Goal: Transaction & Acquisition: Purchase product/service

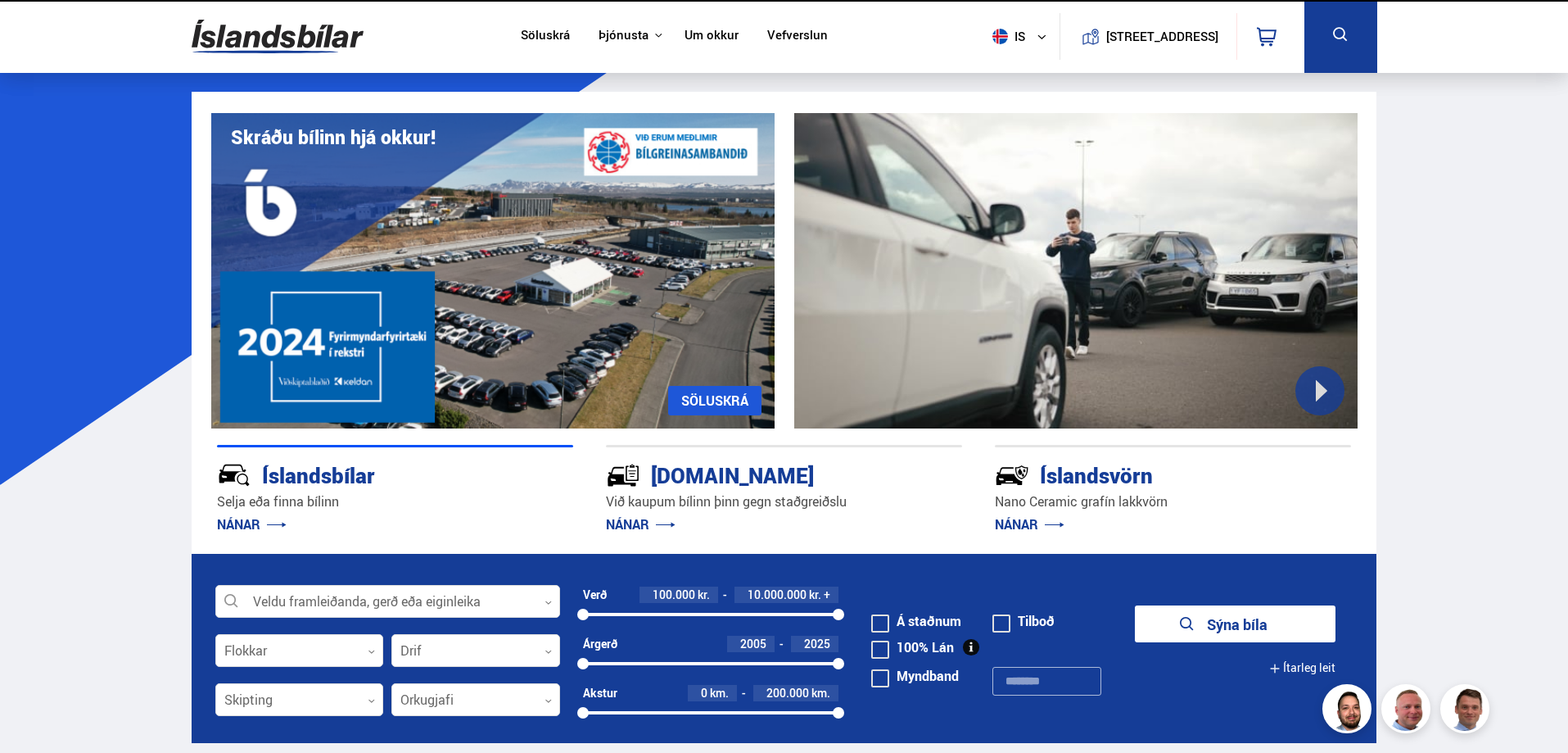
click at [535, 36] on link "Söluskrá" at bounding box center [545, 36] width 49 height 17
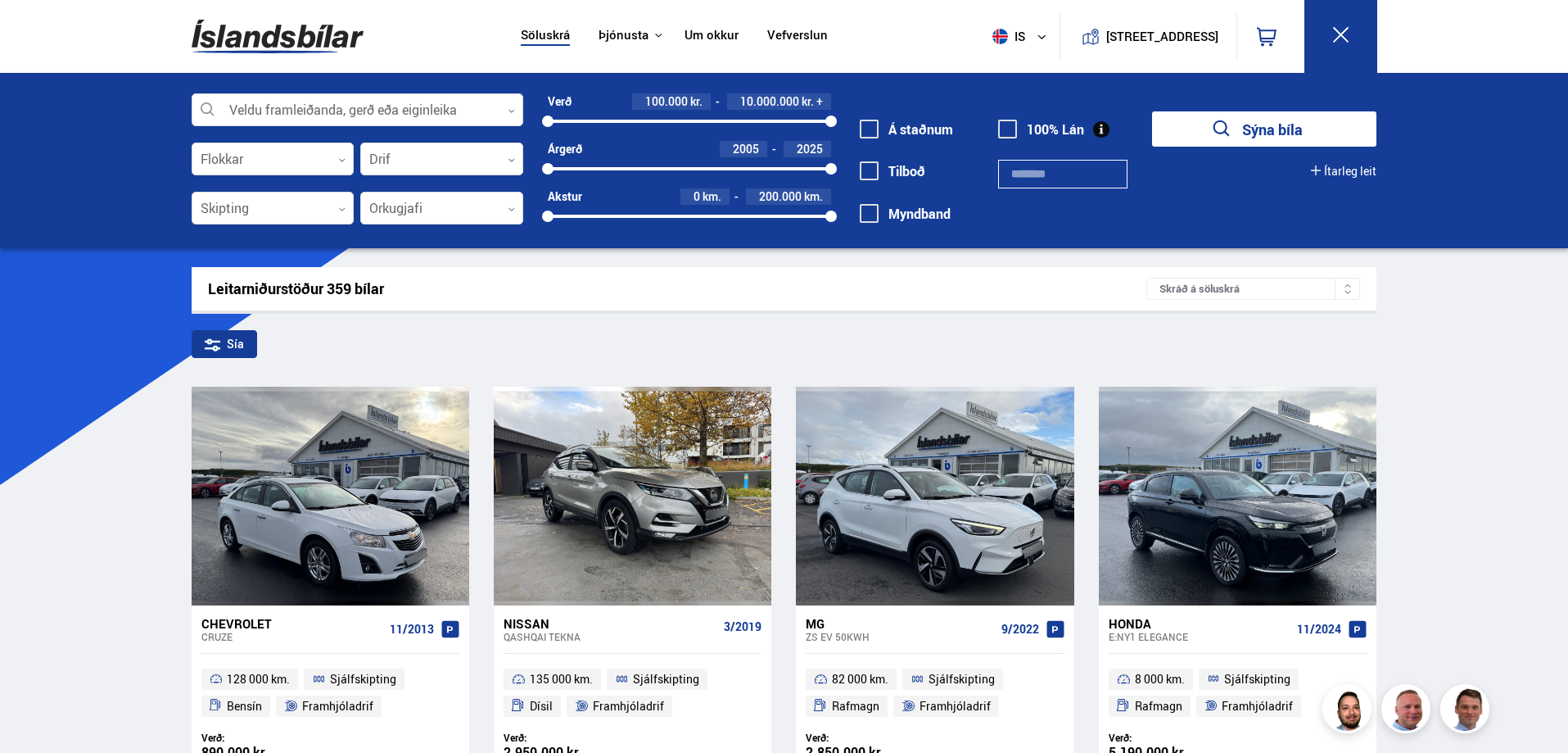
click at [1337, 176] on button "Ítarleg leit" at bounding box center [1343, 171] width 65 height 13
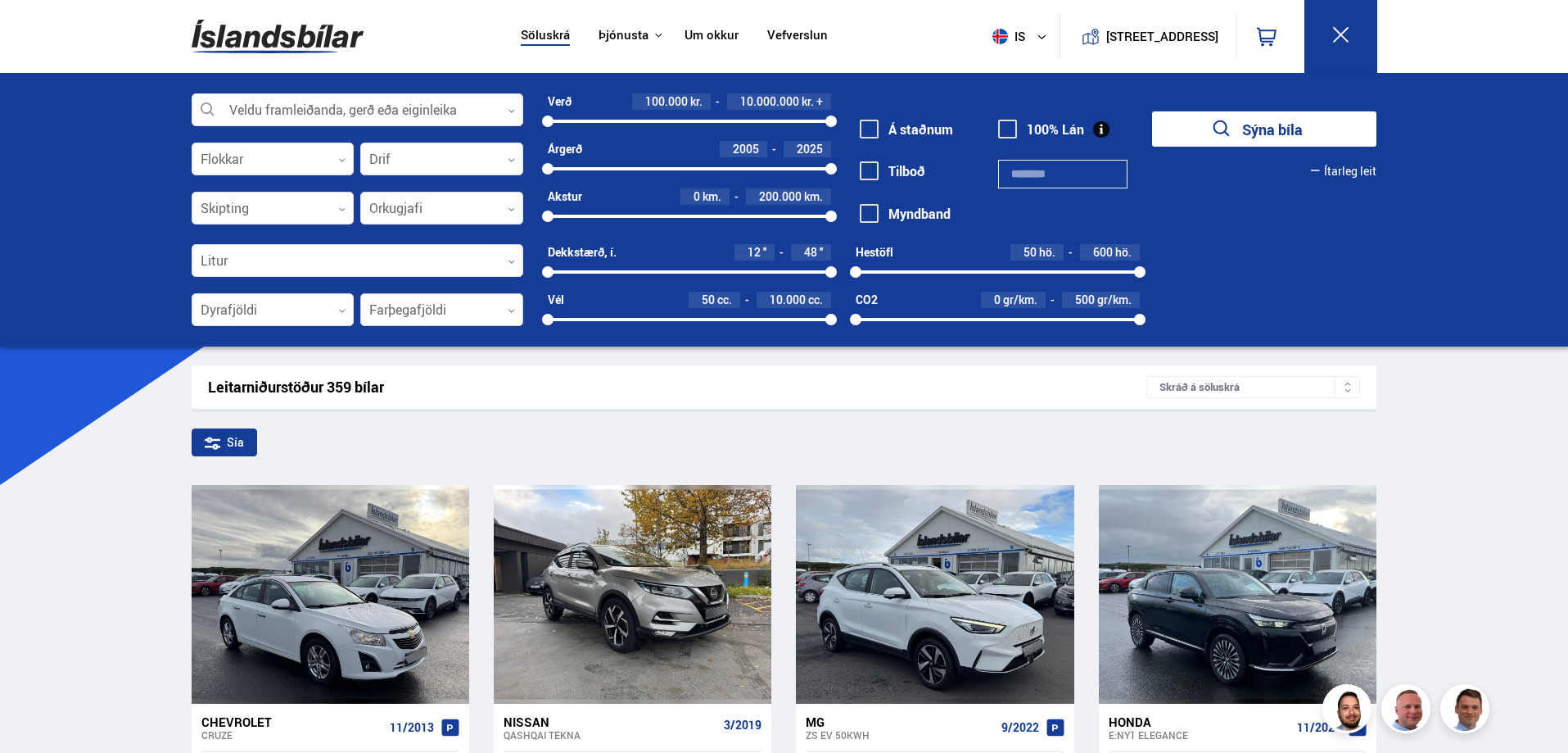
click at [471, 303] on div at bounding box center [441, 310] width 163 height 33
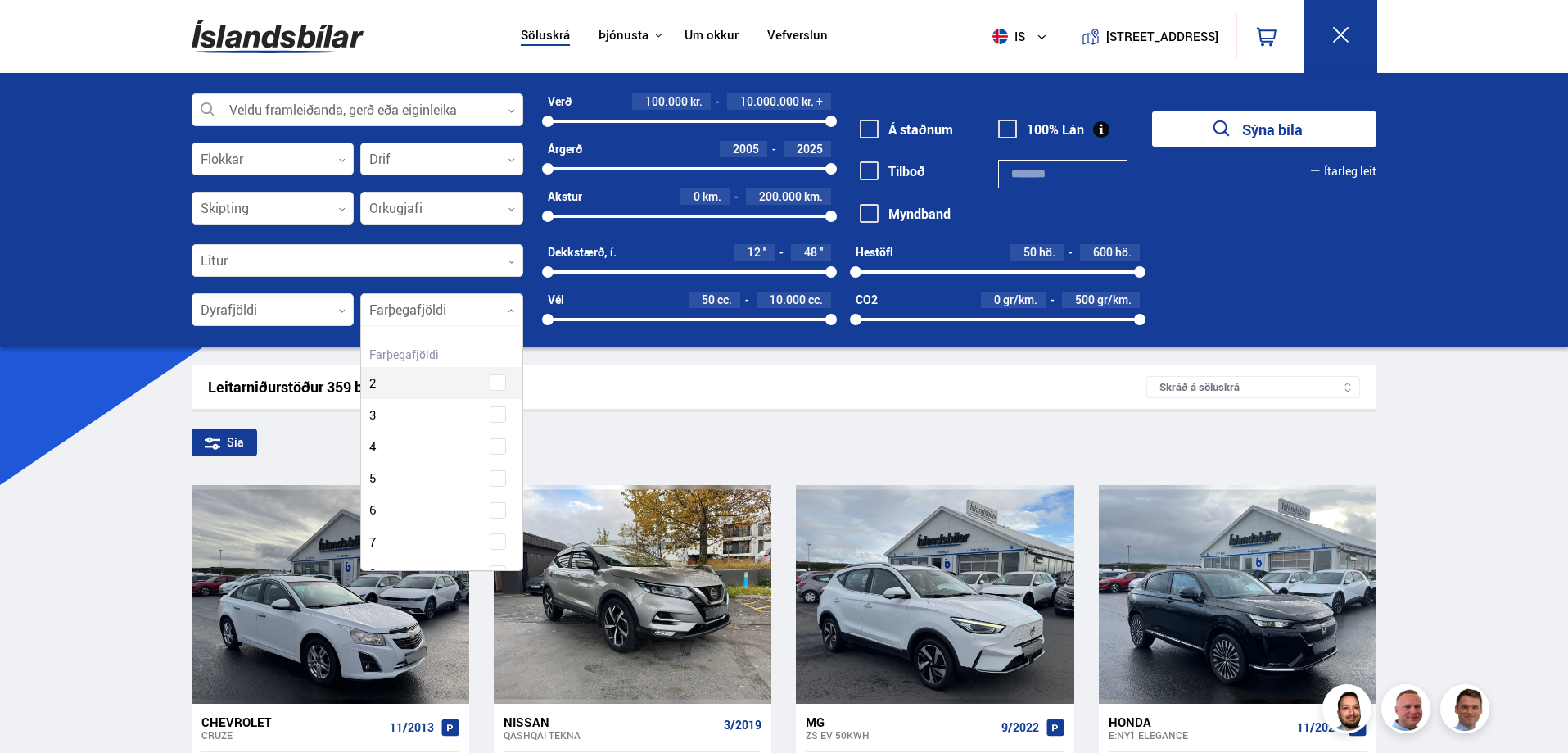
scroll to position [244, 156]
click at [405, 539] on div "Farþegafjöldi 2 Farþegafjöldi 3 Farþegafjöldi 4 Farþegafjöldi 5 Farþegafjöldi 6…" at bounding box center [441, 497] width 162 height 310
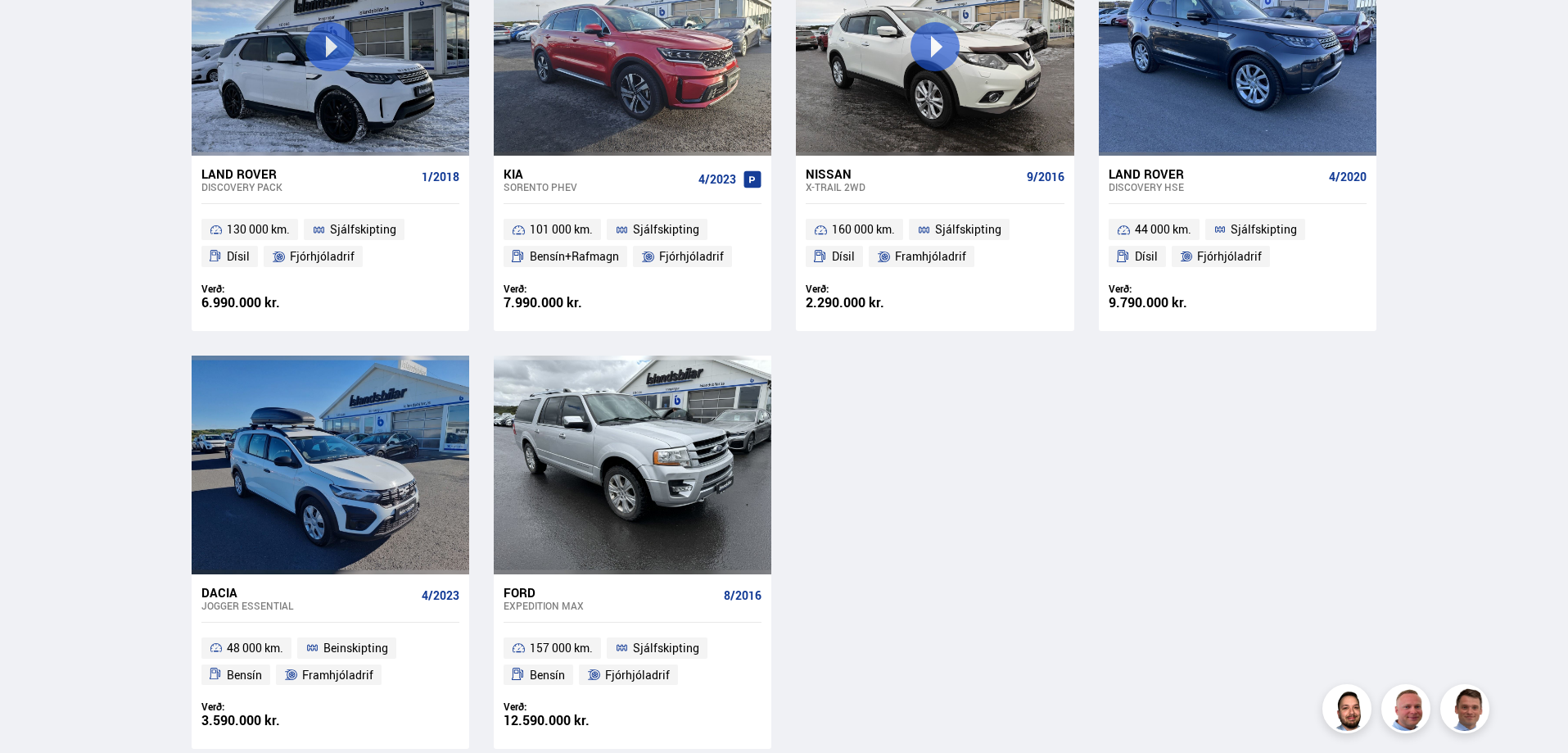
scroll to position [2292, 0]
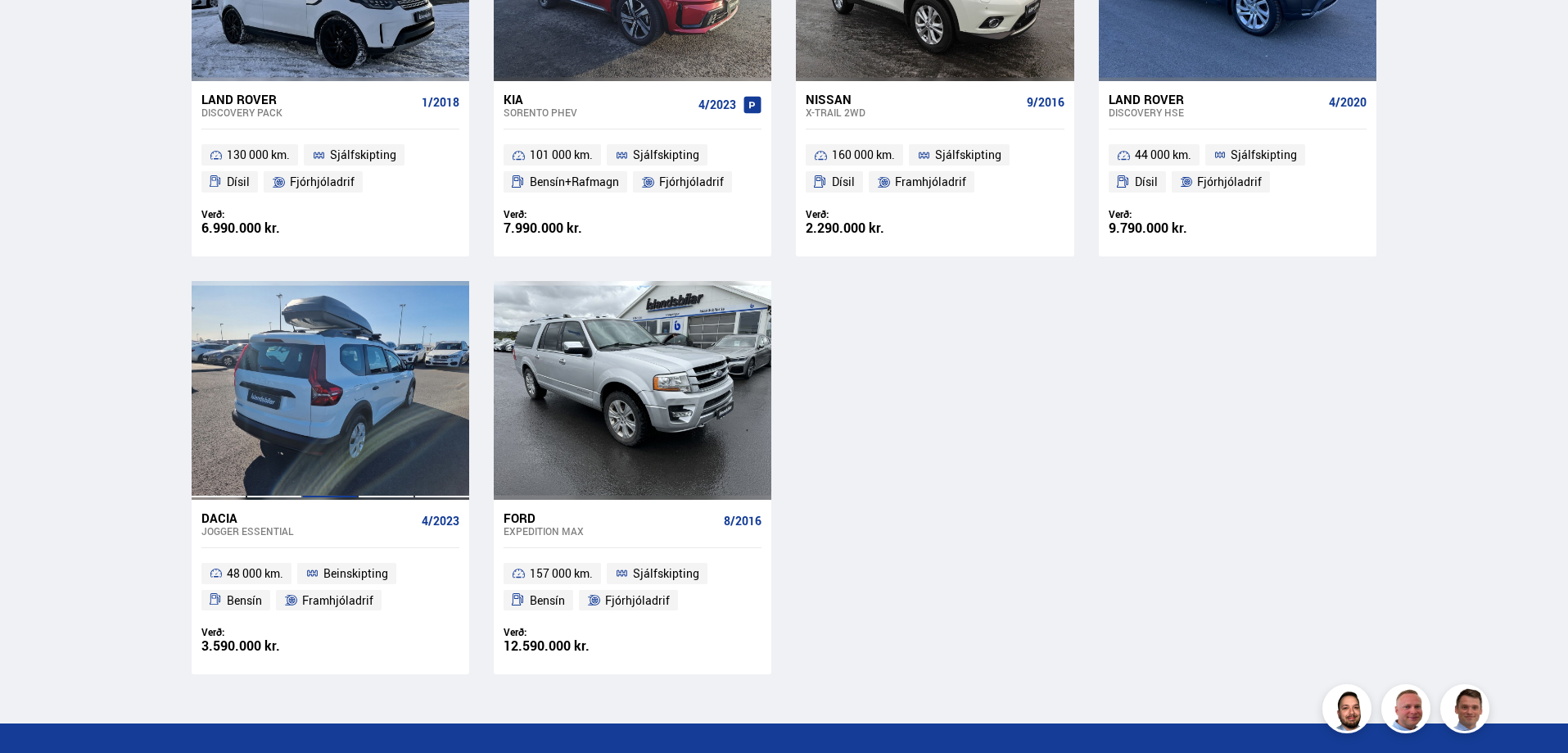
click at [320, 395] on div at bounding box center [330, 390] width 56 height 218
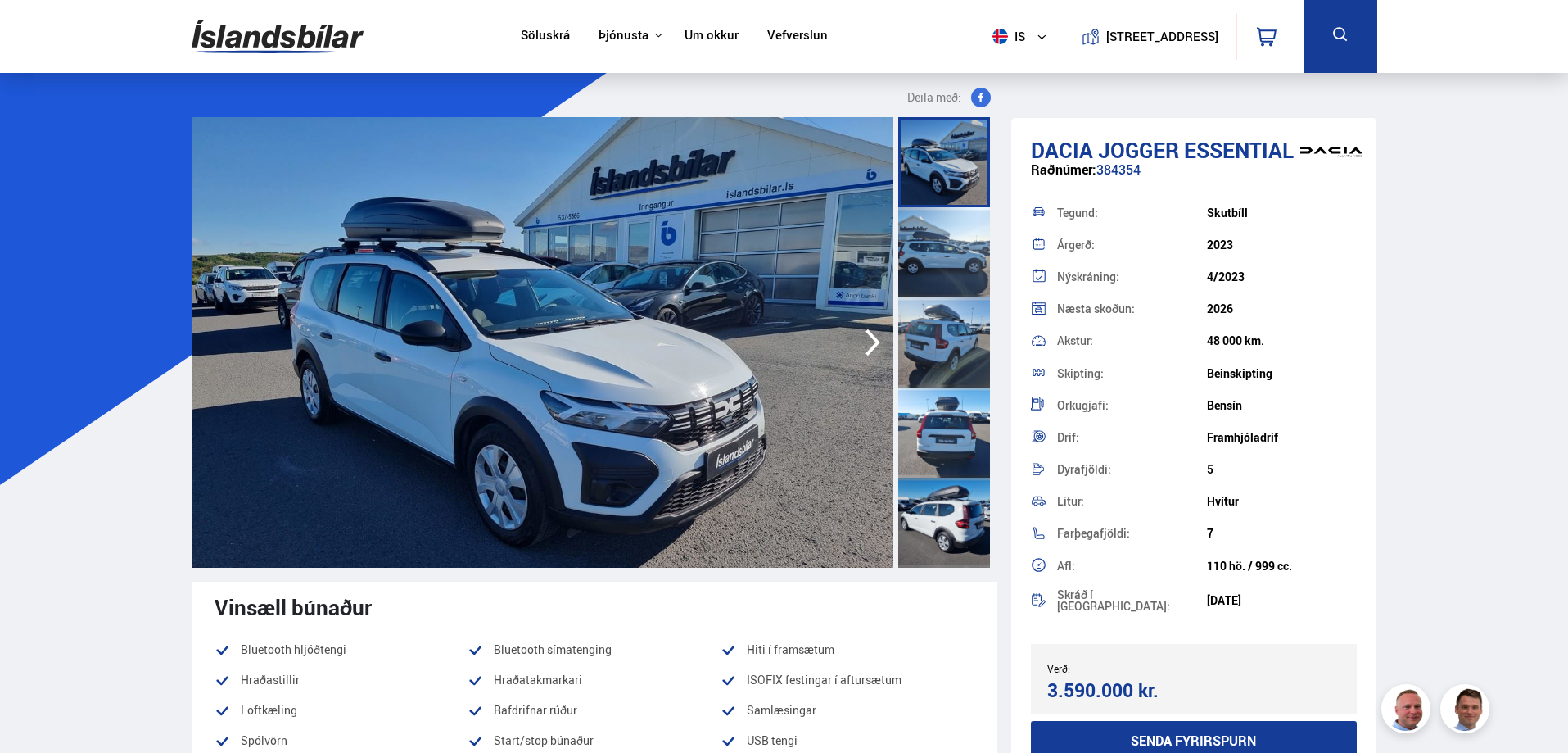
click at [944, 237] on div at bounding box center [943, 252] width 92 height 90
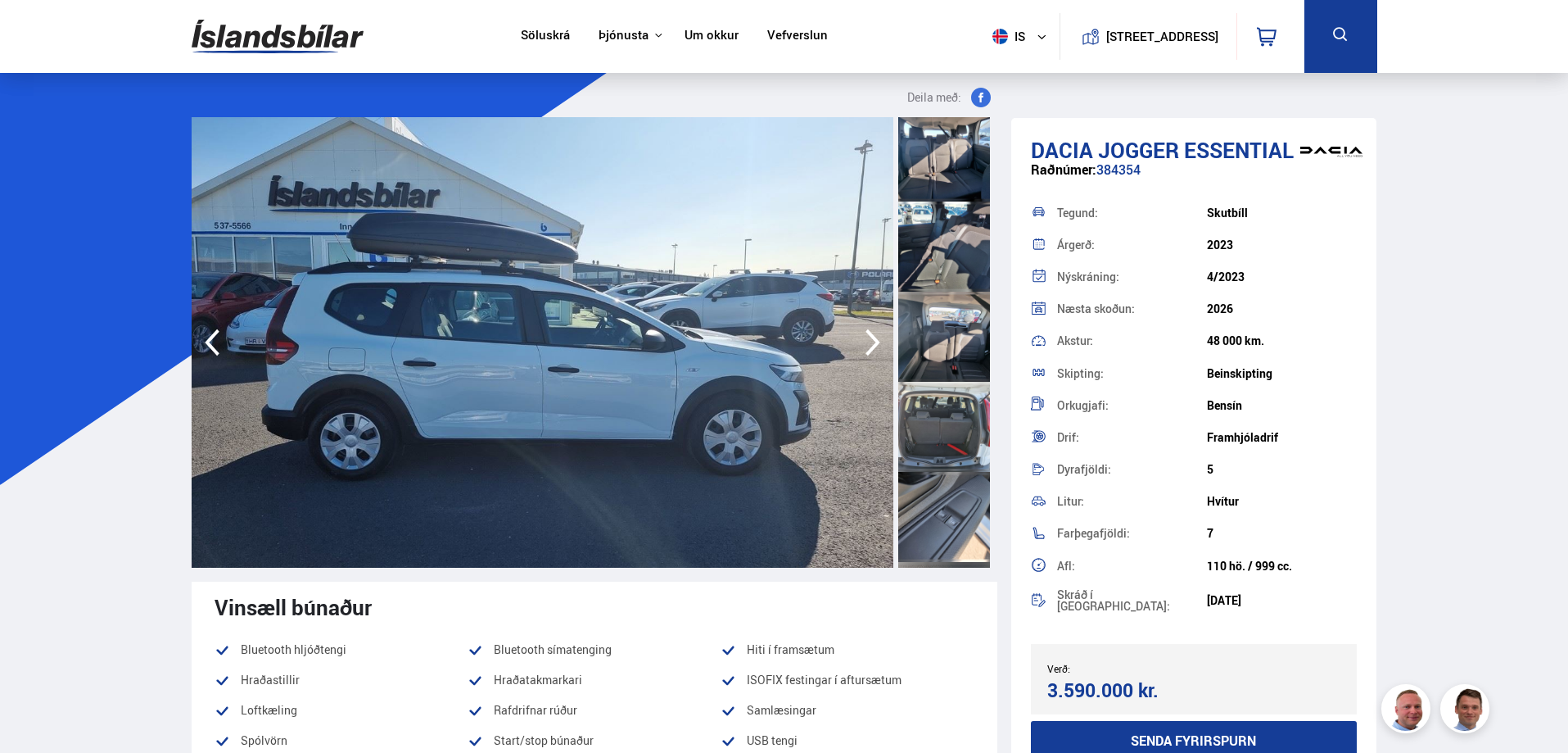
scroll to position [1556, 0]
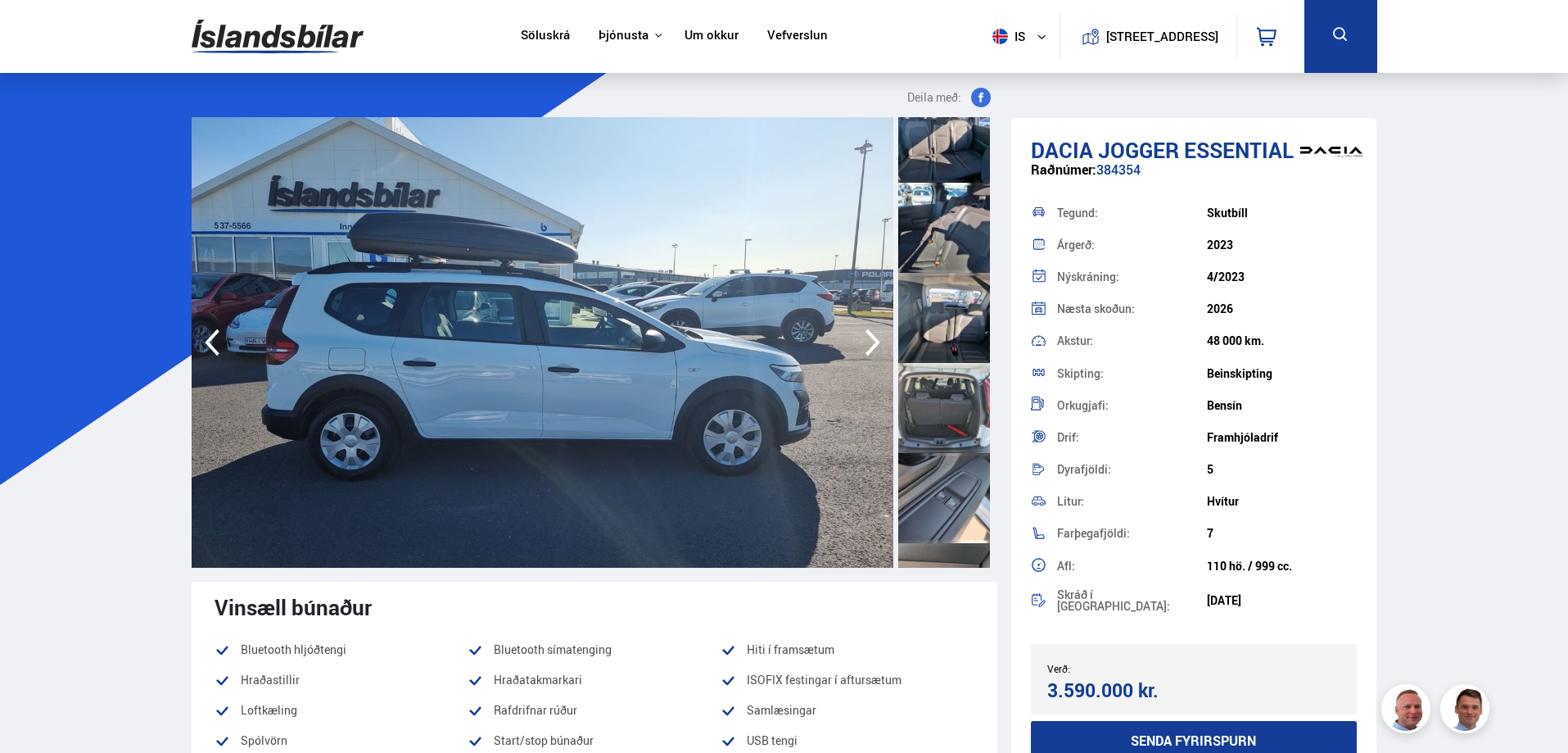
click at [937, 381] on div at bounding box center [943, 407] width 92 height 90
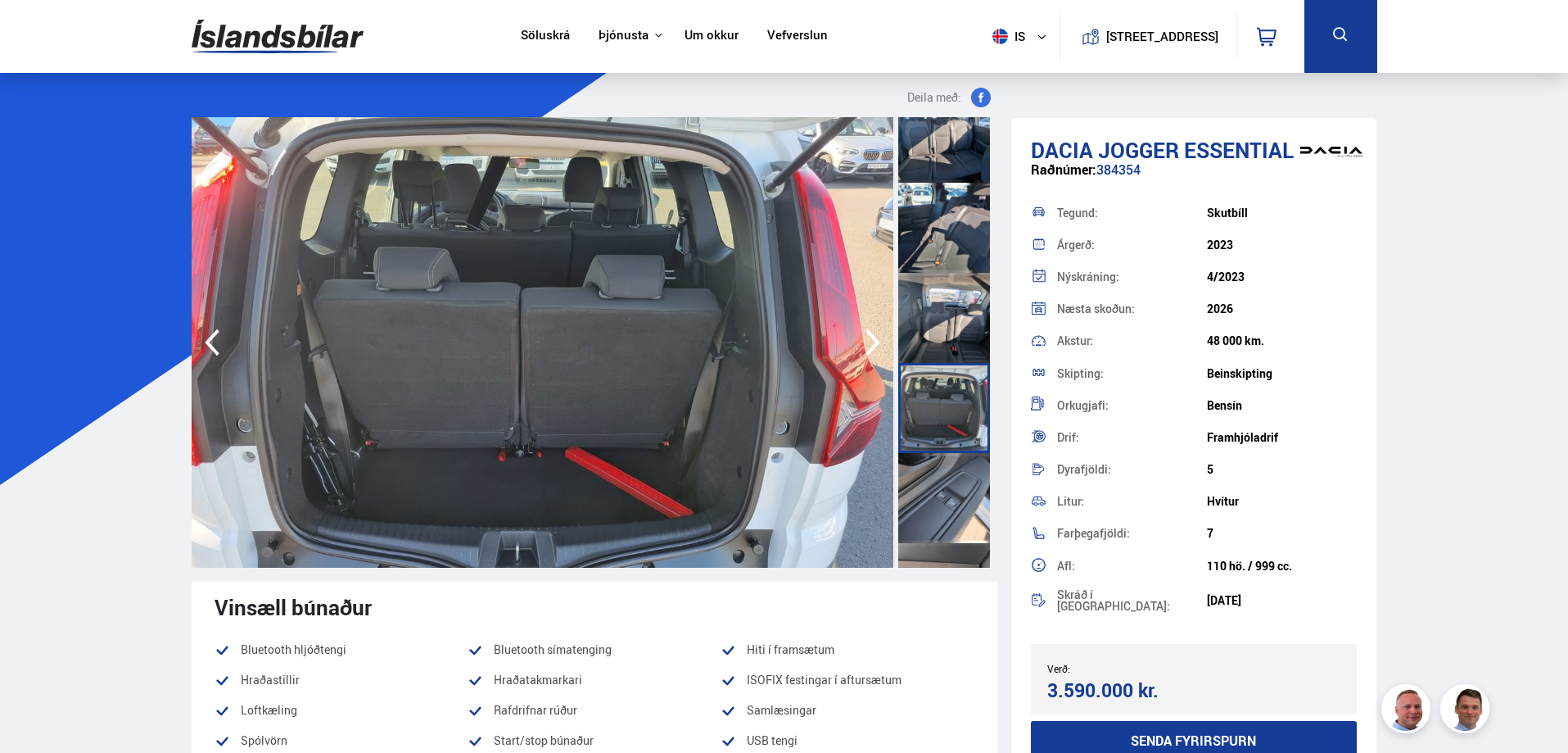
click at [960, 504] on div at bounding box center [943, 497] width 92 height 90
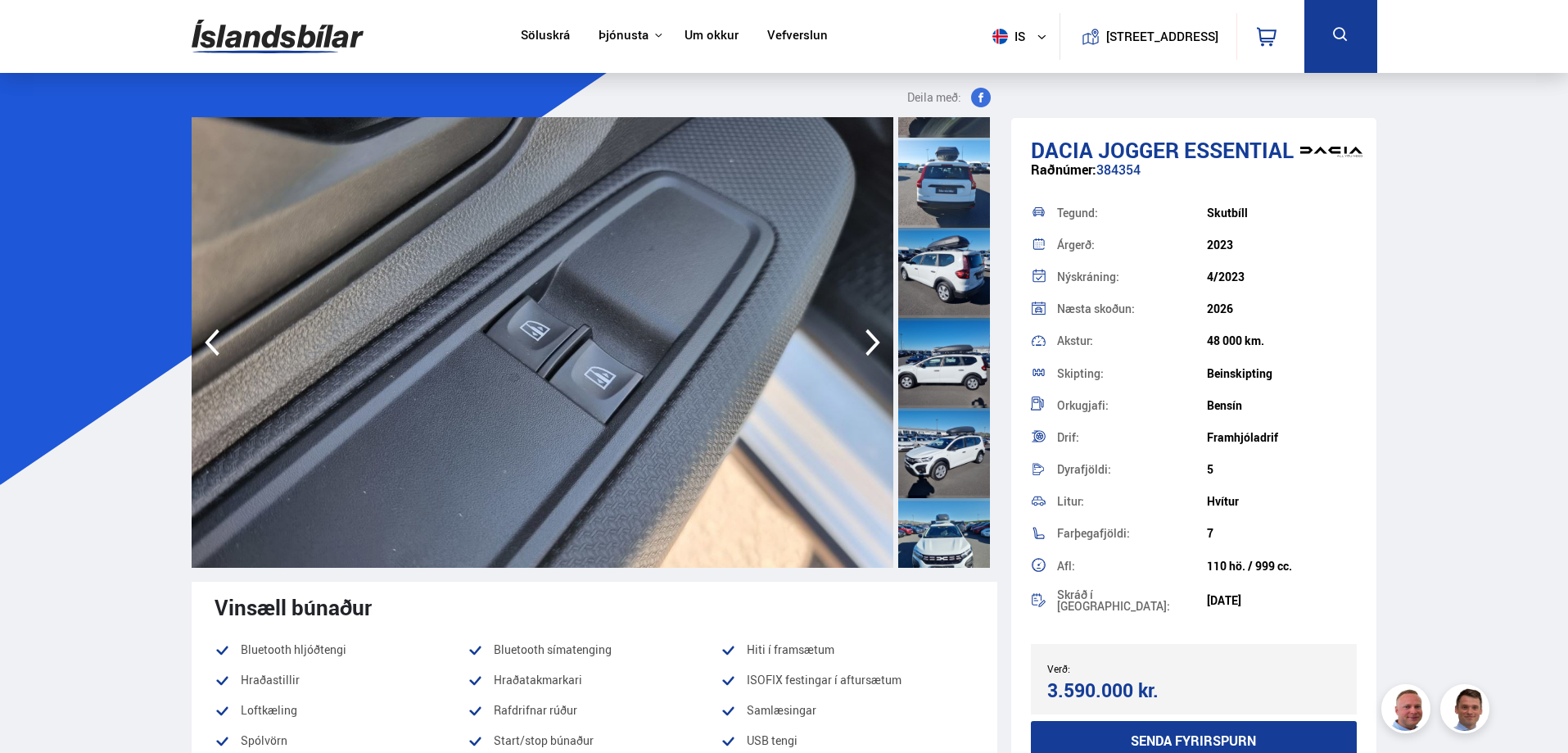
scroll to position [221, 0]
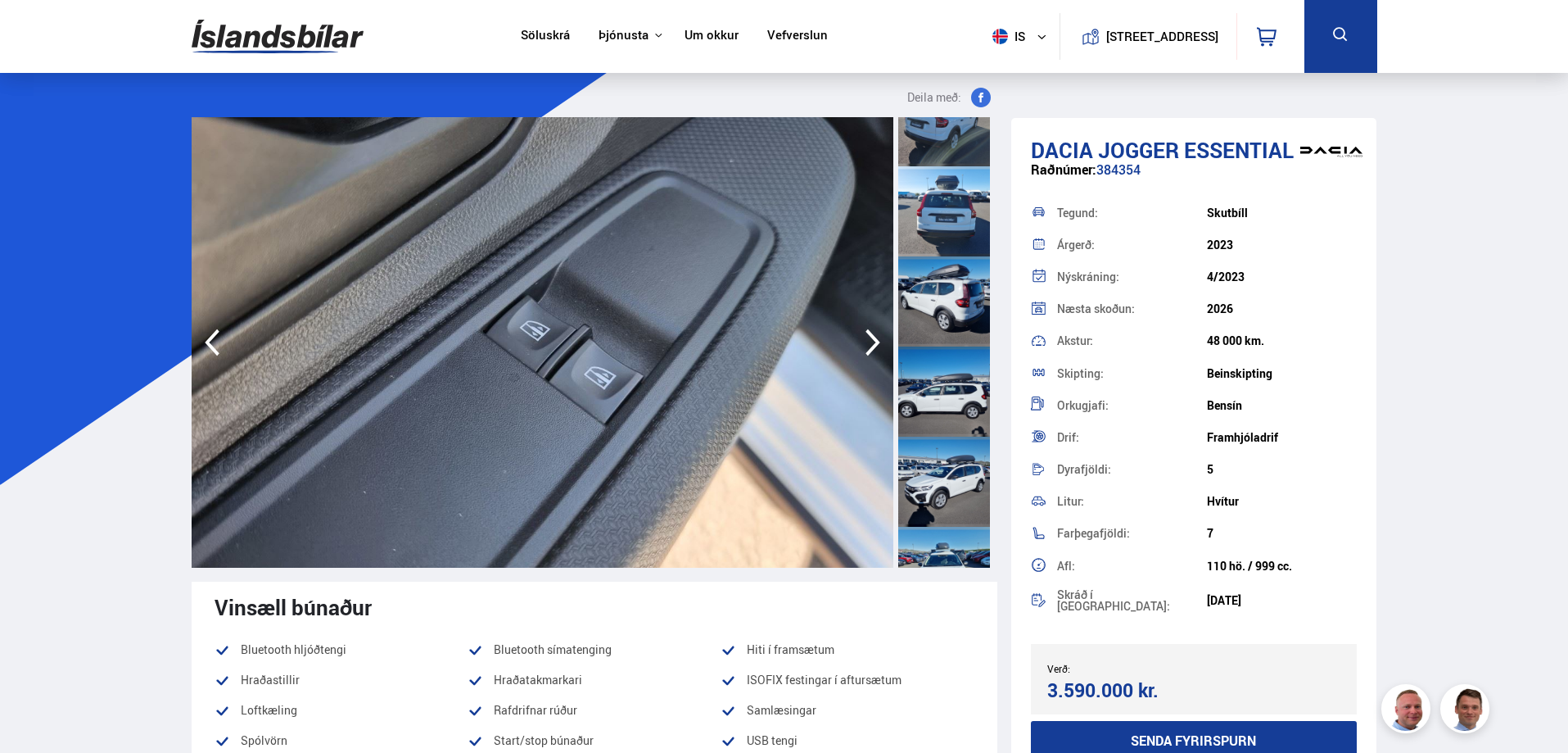
click at [961, 290] on div at bounding box center [943, 301] width 92 height 90
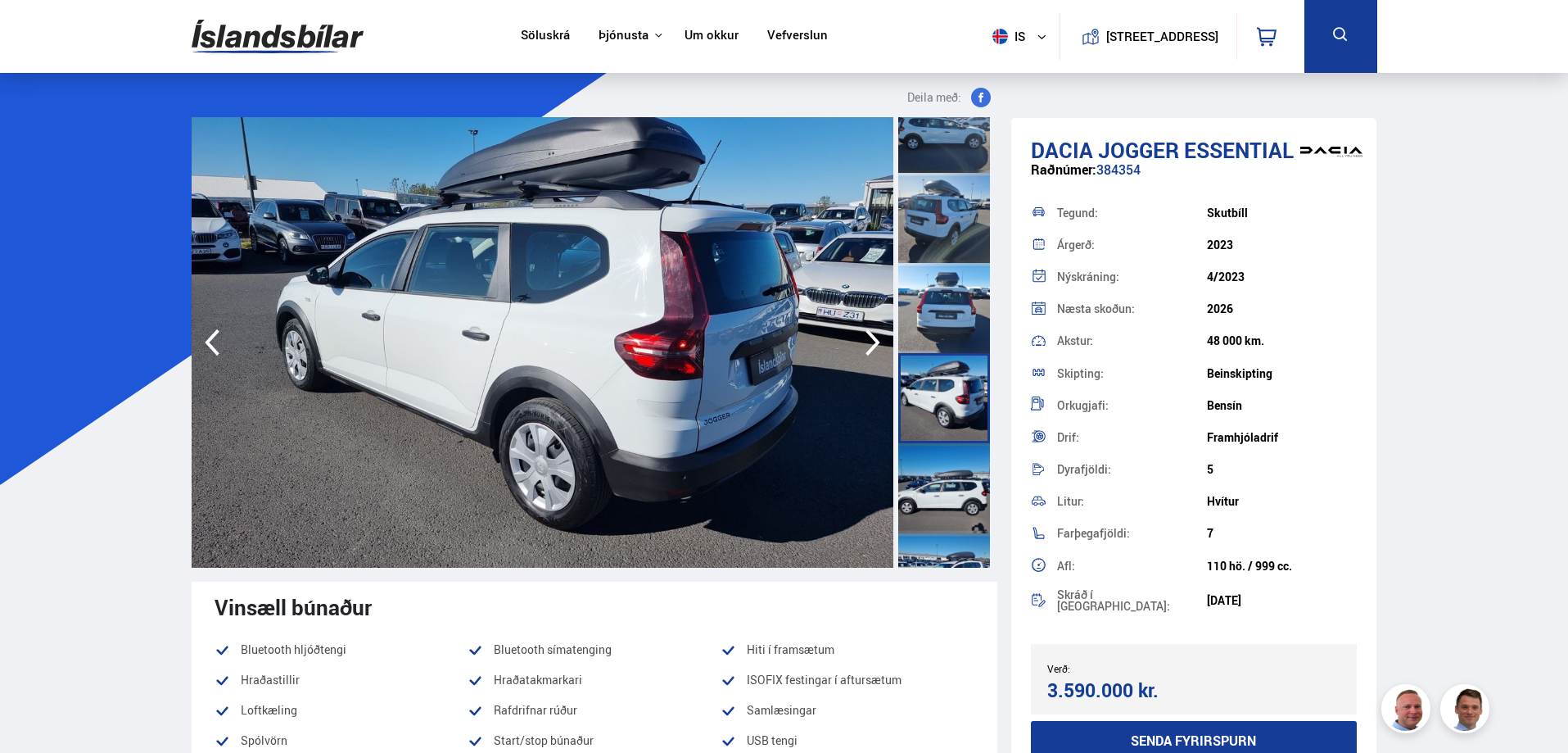
scroll to position [0, 0]
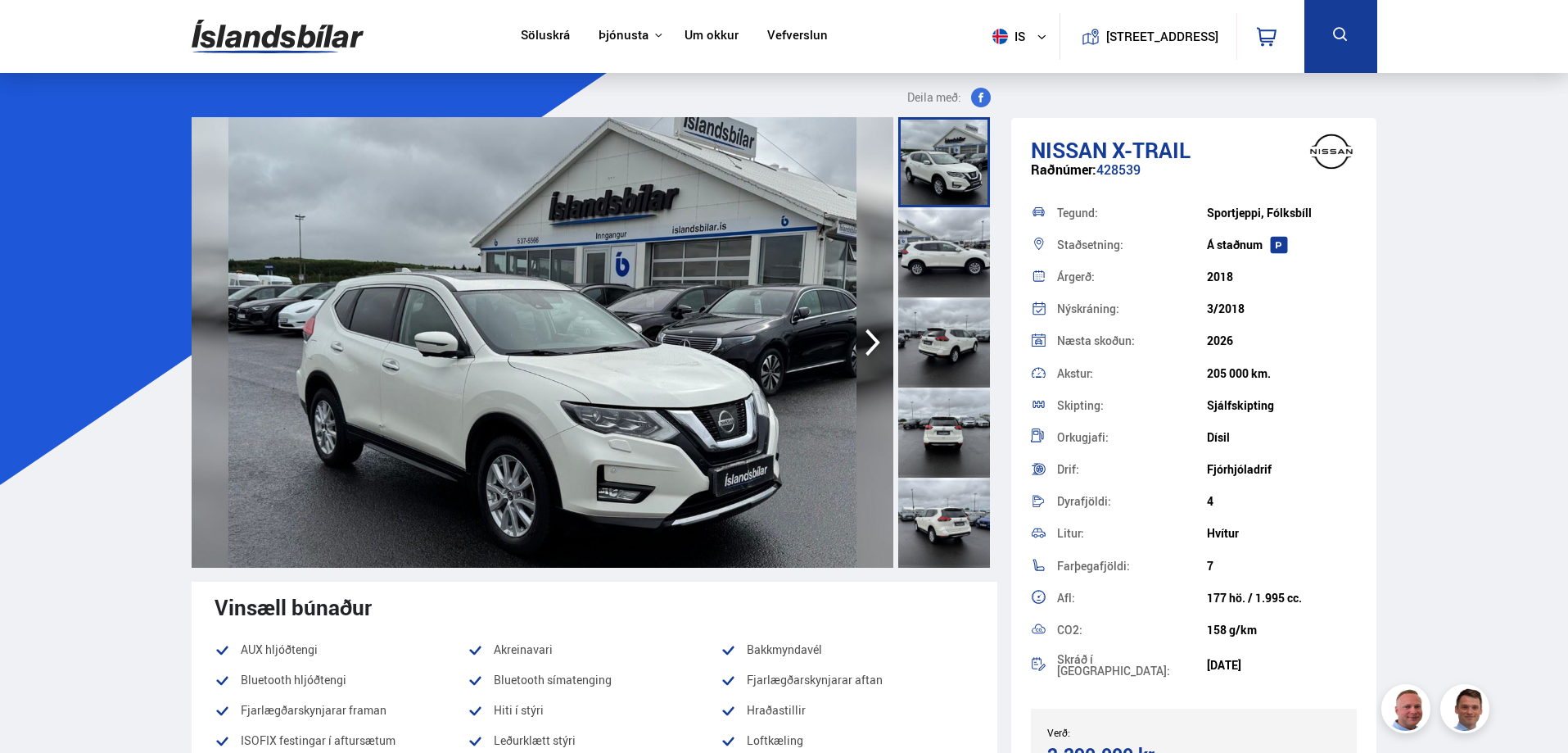
click at [945, 241] on div at bounding box center [943, 252] width 92 height 90
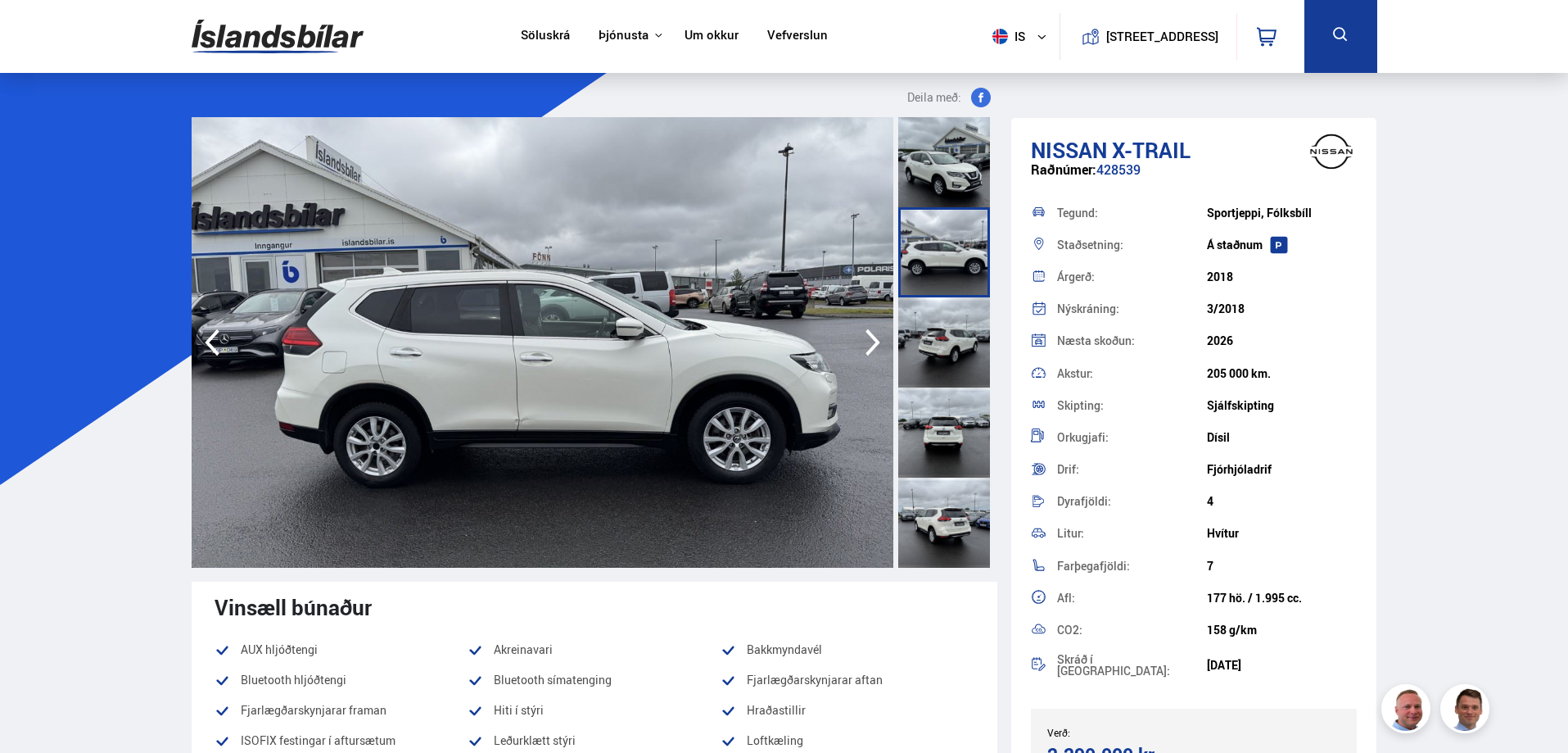
click at [934, 353] on div at bounding box center [943, 342] width 92 height 90
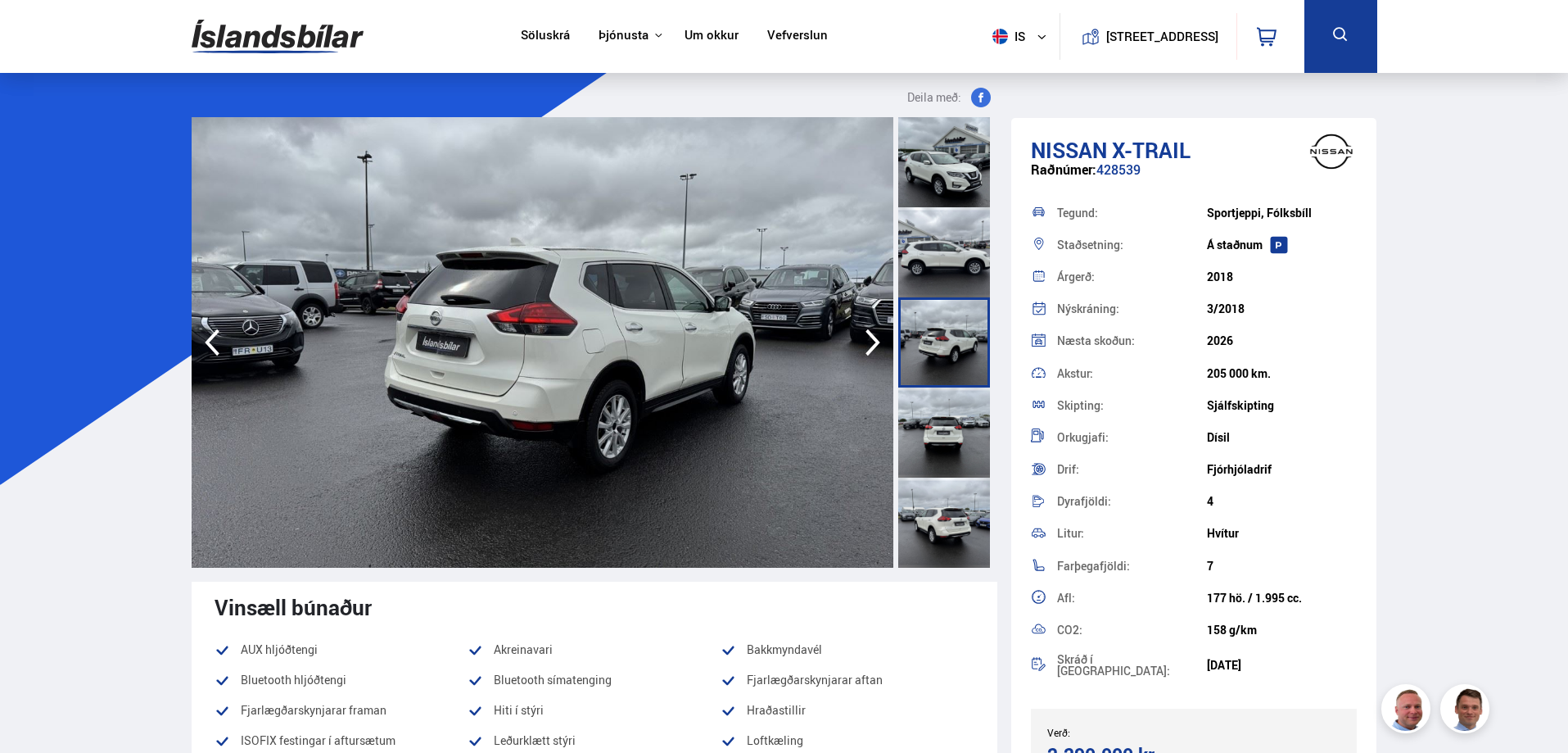
click at [928, 431] on div at bounding box center [943, 432] width 92 height 90
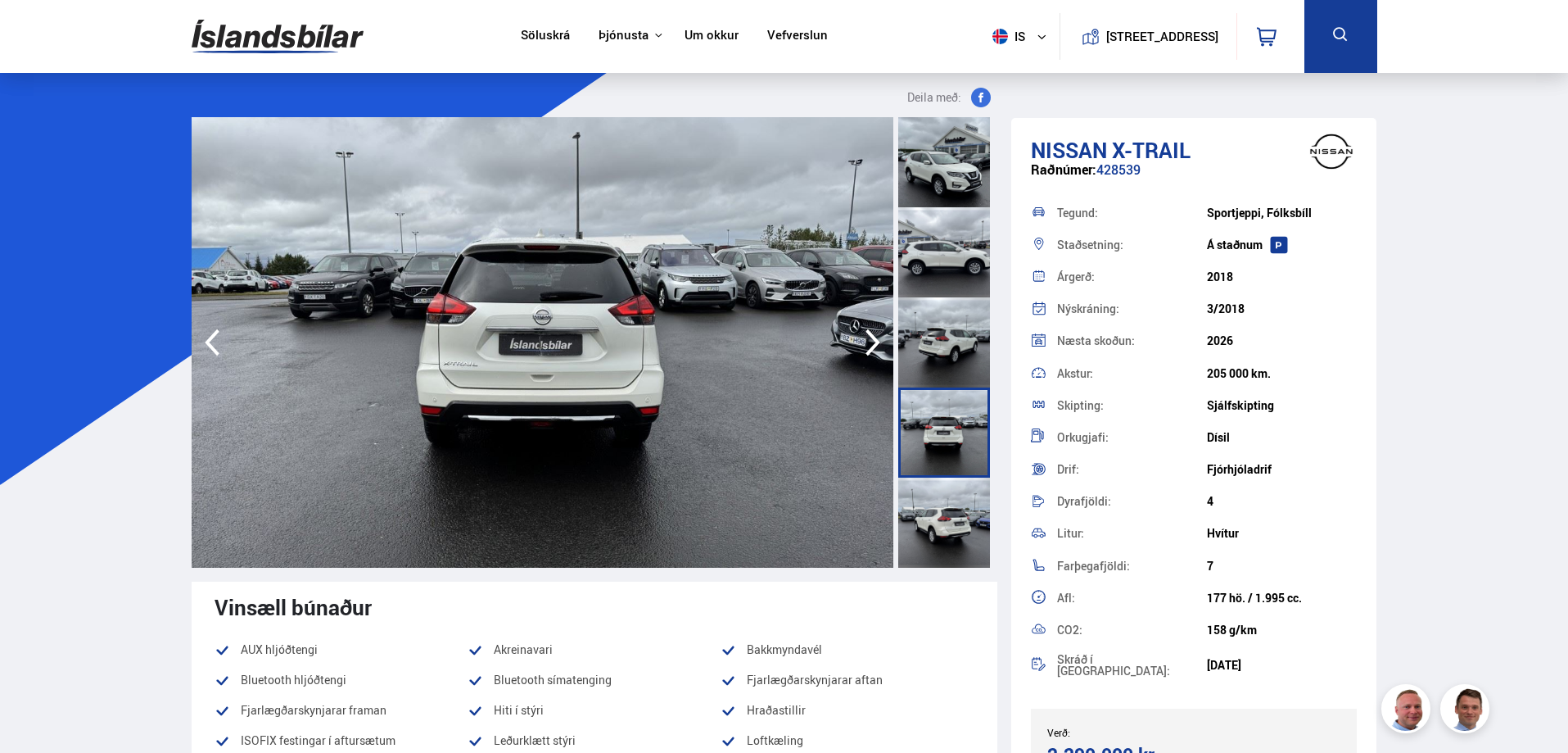
click at [952, 253] on div at bounding box center [943, 252] width 92 height 90
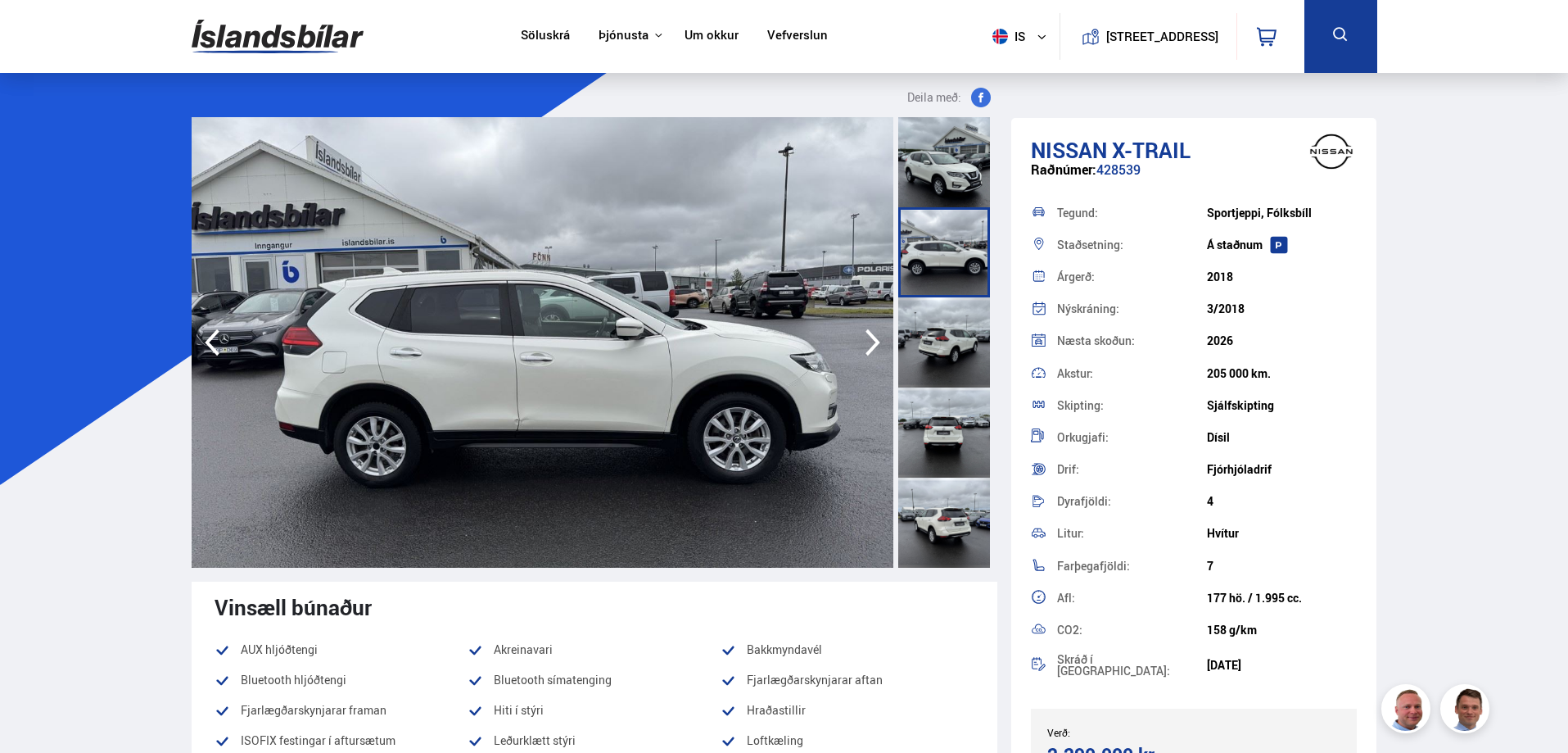
click at [946, 156] on div at bounding box center [943, 162] width 92 height 90
